Goal: Information Seeking & Learning: Find specific fact

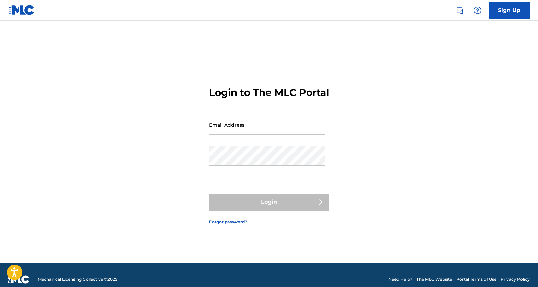
type input "[PERSON_NAME][EMAIL_ADDRESS][PERSON_NAME][DOMAIN_NAME]"
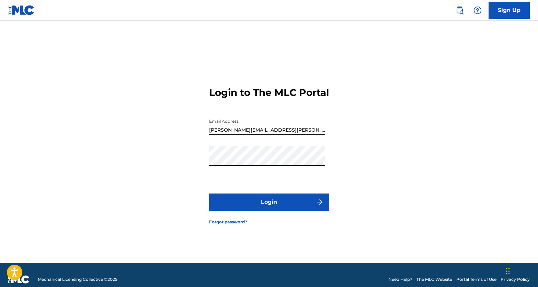
click at [286, 208] on button "Login" at bounding box center [269, 201] width 120 height 17
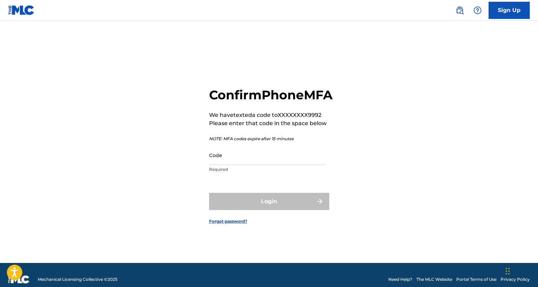
click at [247, 160] on input "Code" at bounding box center [267, 155] width 116 height 20
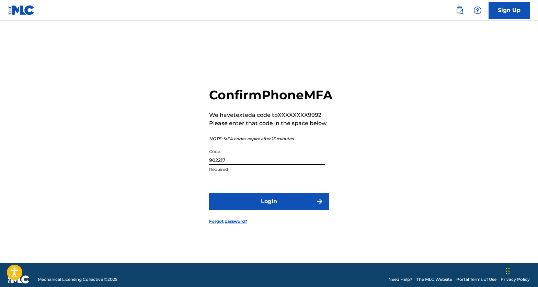
type input "902217"
click at [273, 205] on button "Login" at bounding box center [269, 201] width 120 height 17
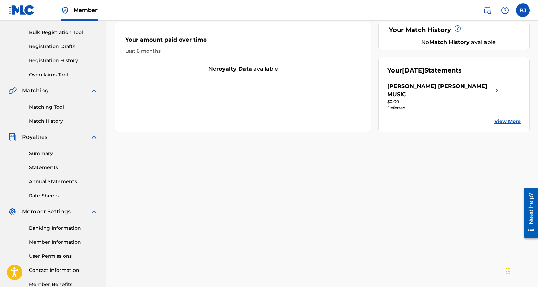
scroll to position [101, 0]
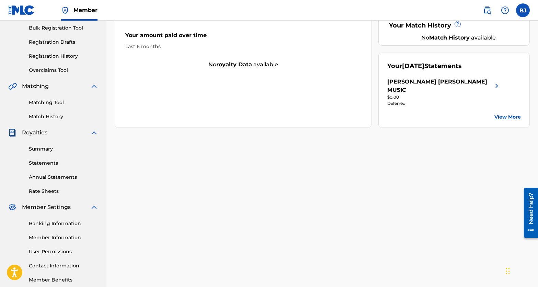
click at [507, 113] on link "View More" at bounding box center [507, 116] width 26 height 7
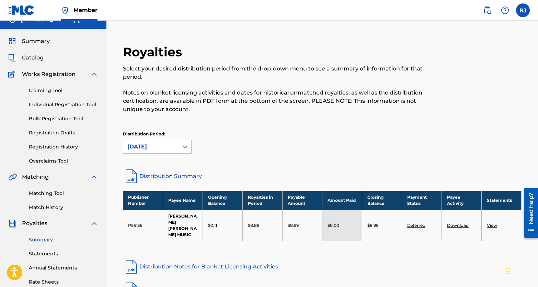
scroll to position [3, 0]
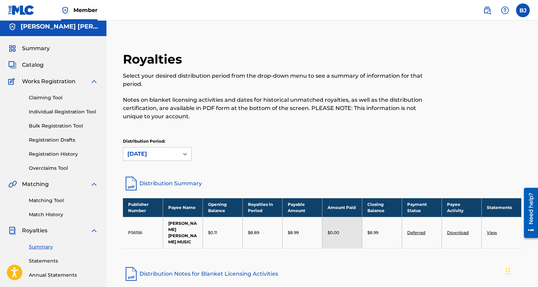
click at [37, 67] on span "Catalog" at bounding box center [33, 65] width 22 height 8
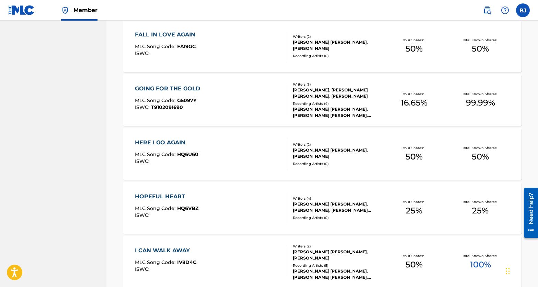
scroll to position [516, 0]
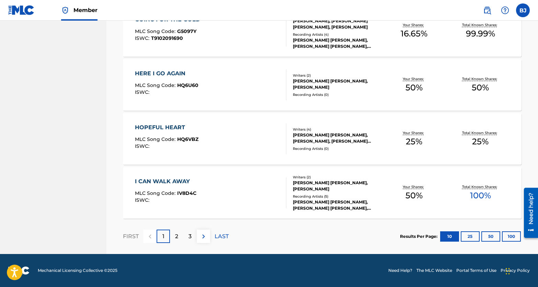
click at [491, 238] on button "50" at bounding box center [490, 236] width 19 height 10
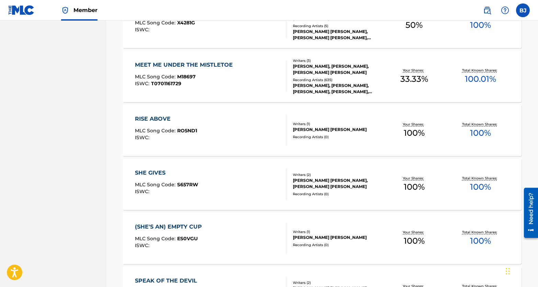
scroll to position [1179, 0]
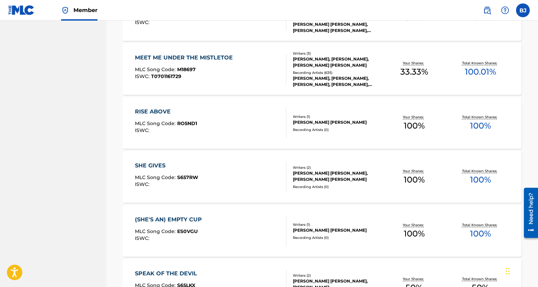
click at [160, 164] on div "SHE GIVES" at bounding box center [166, 165] width 63 height 8
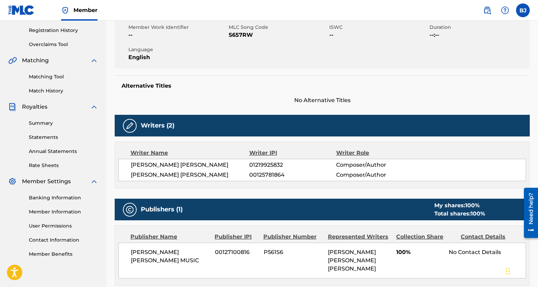
scroll to position [162, 0]
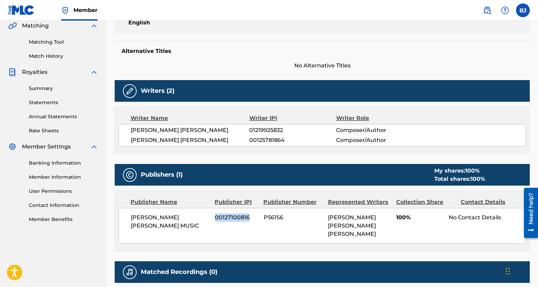
drag, startPoint x: 249, startPoint y: 216, endPoint x: 221, endPoint y: 213, distance: 27.6
click at [221, 213] on div "[PERSON_NAME] [PERSON_NAME] MUSIC 00127100816 P561S6 [PERSON_NAME] [PERSON_NAME…" at bounding box center [322, 226] width 408 height 36
copy span "00127100816"
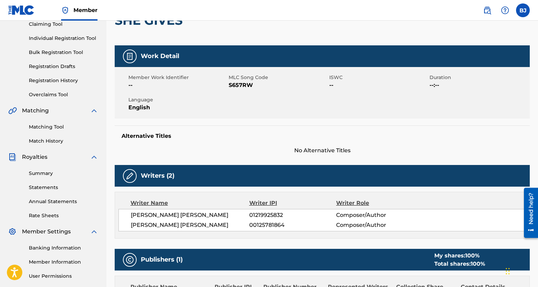
scroll to position [0, 0]
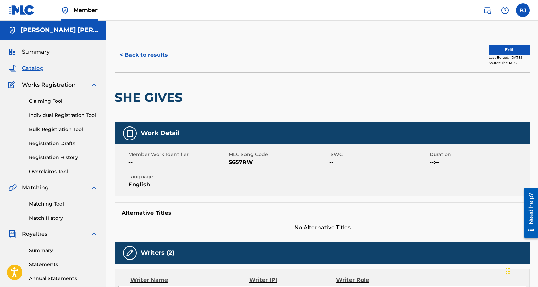
click at [52, 33] on h5 "[PERSON_NAME] [PERSON_NAME] MUSIC" at bounding box center [60, 30] width 78 height 8
click at [39, 50] on span "Summary" at bounding box center [36, 52] width 28 height 8
